Goal: Information Seeking & Learning: Learn about a topic

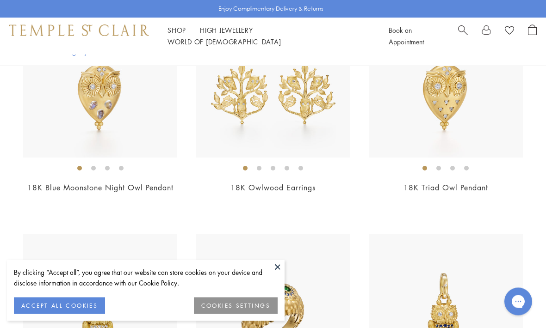
scroll to position [739, 0]
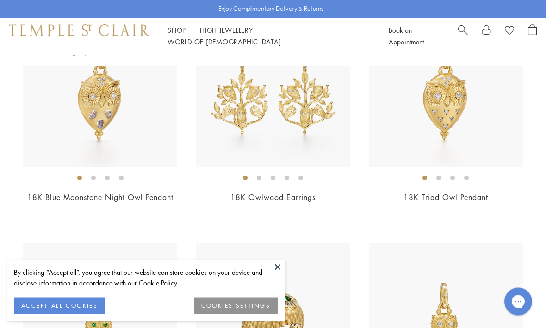
click at [276, 273] on button at bounding box center [278, 267] width 14 height 14
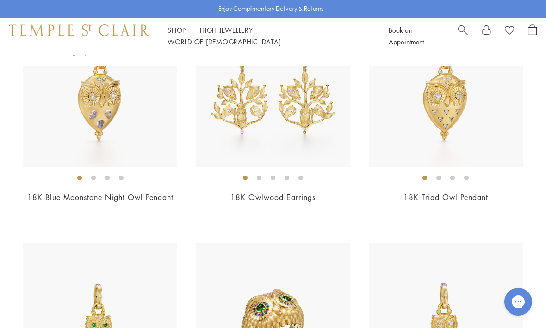
click at [277, 266] on img at bounding box center [273, 321] width 154 height 154
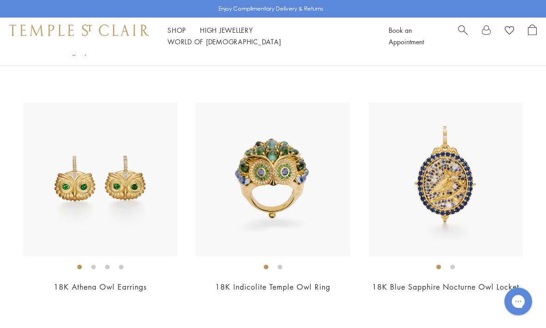
scroll to position [420, 0]
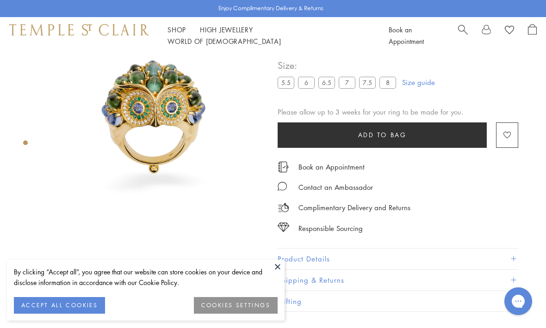
scroll to position [55, 0]
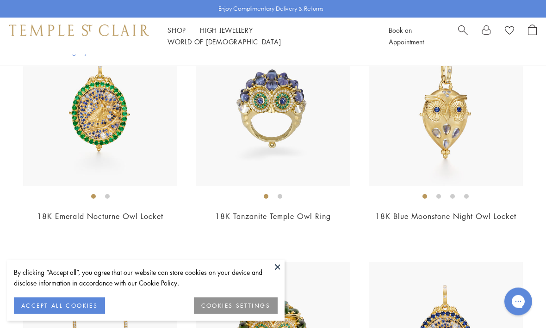
scroll to position [244, 0]
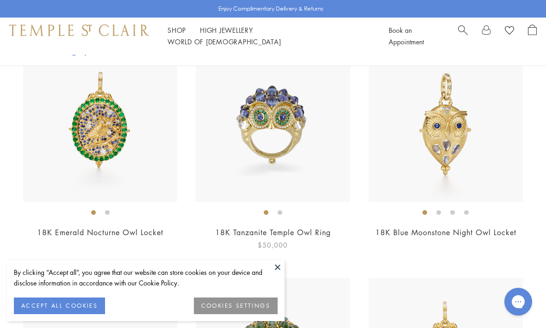
click at [320, 188] on img at bounding box center [273, 125] width 154 height 154
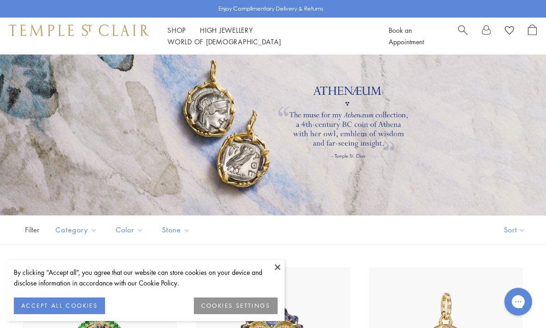
scroll to position [0, 0]
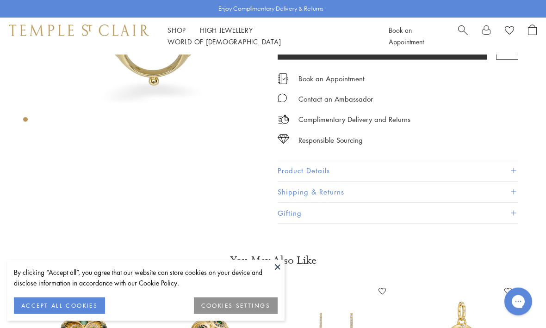
scroll to position [133, 0]
click at [82, 315] on button "ACCEPT ALL COOKIES" at bounding box center [59, 306] width 91 height 17
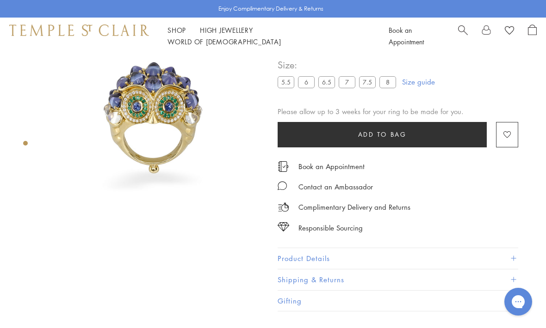
scroll to position [0, 0]
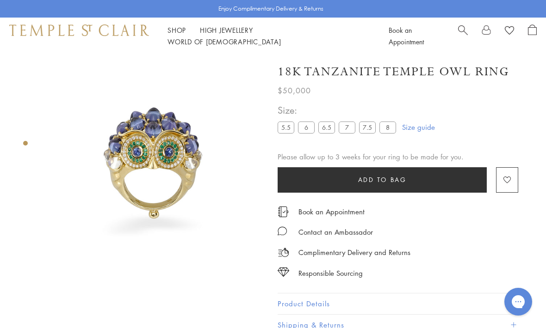
click at [191, 170] on img at bounding box center [154, 163] width 217 height 217
